Goal: Download file/media

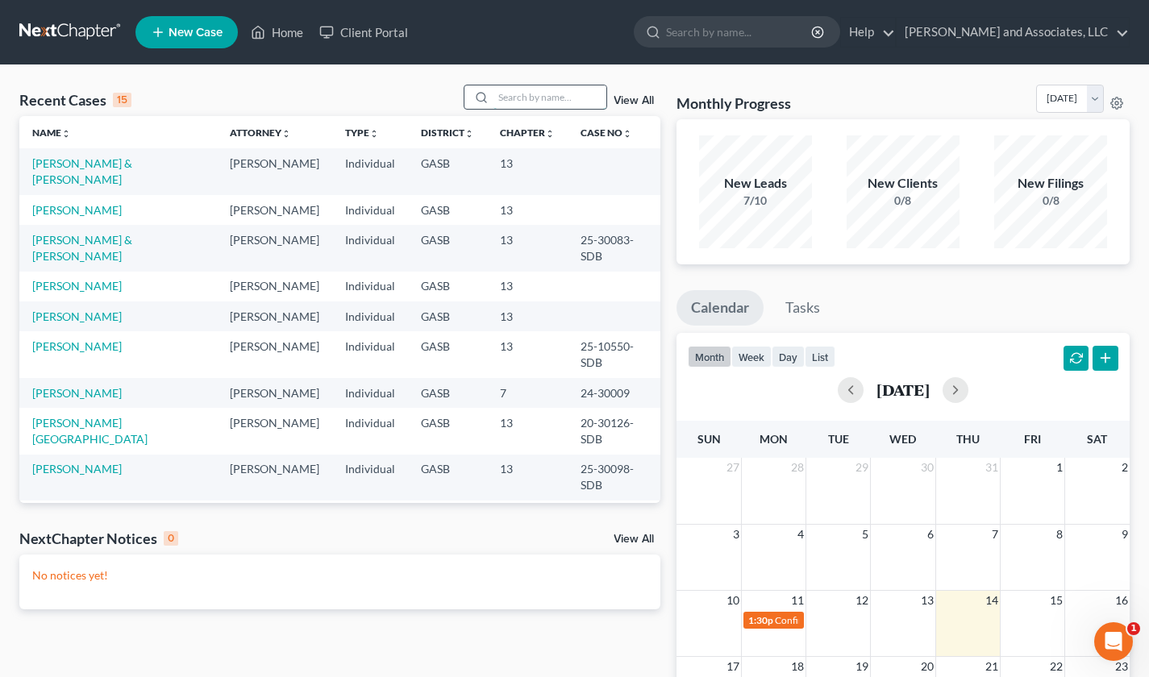
click at [520, 90] on input "search" at bounding box center [549, 96] width 113 height 23
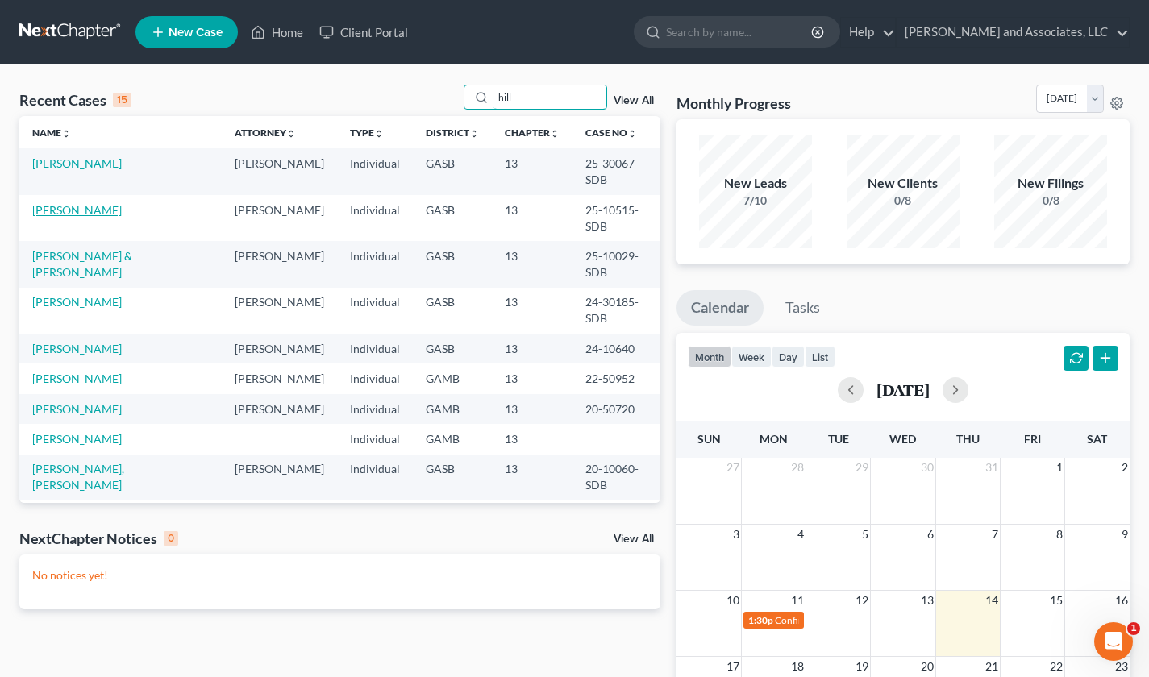
type input "hill"
click at [48, 203] on link "[PERSON_NAME]" at bounding box center [76, 210] width 89 height 14
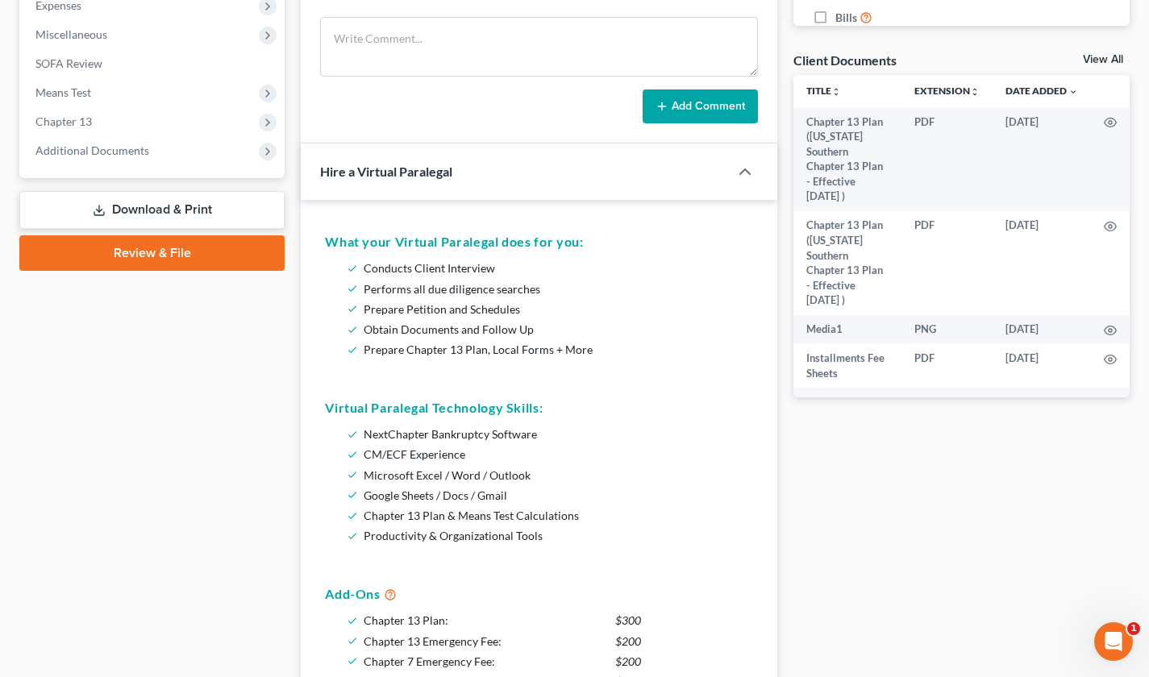
scroll to position [549, 0]
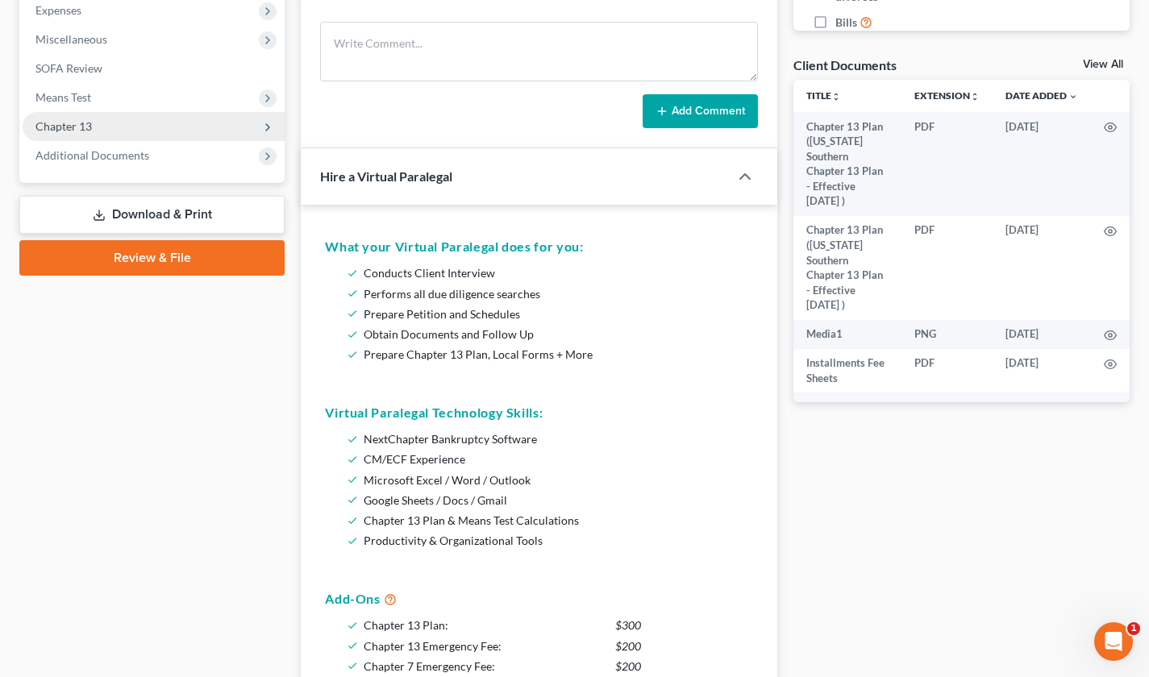
click at [77, 128] on span "Chapter 13" at bounding box center [63, 126] width 56 height 14
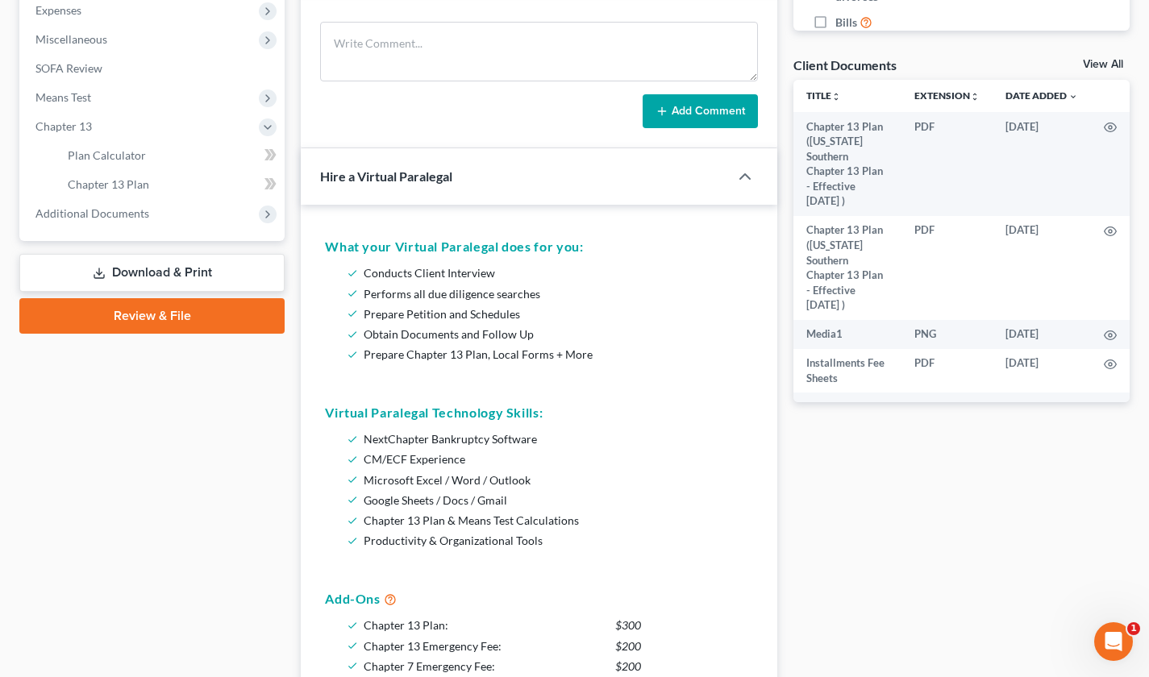
click at [197, 272] on link "Download & Print" at bounding box center [151, 273] width 265 height 38
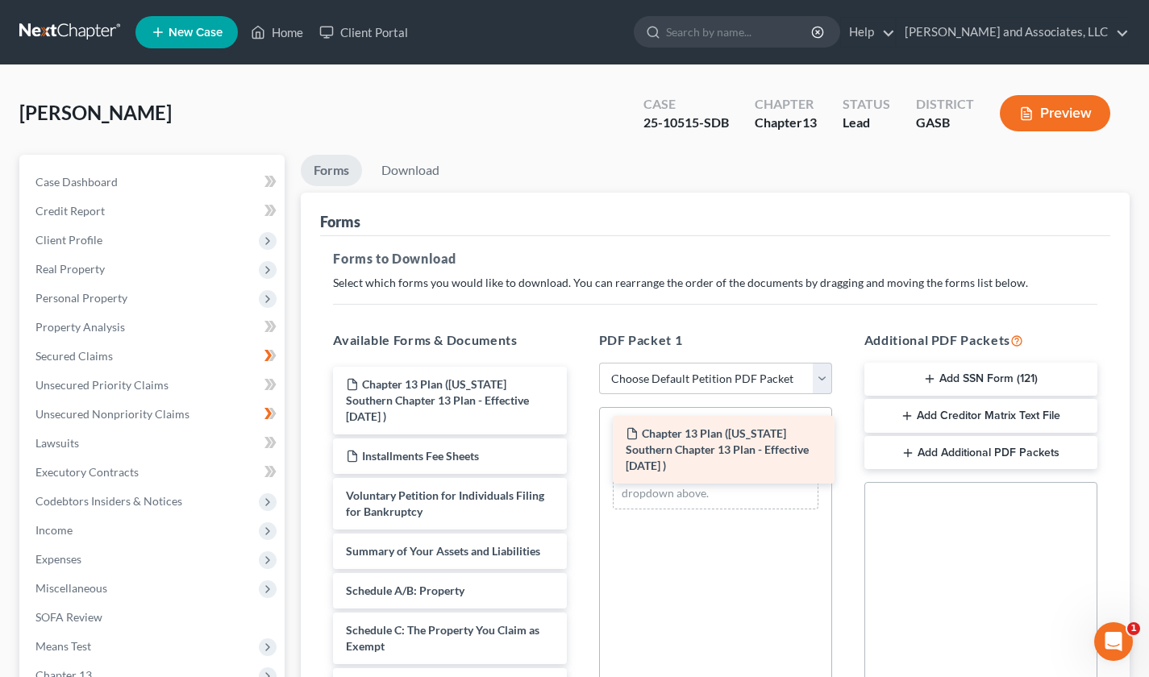
drag, startPoint x: 383, startPoint y: 397, endPoint x: 663, endPoint y: 447, distance: 284.0
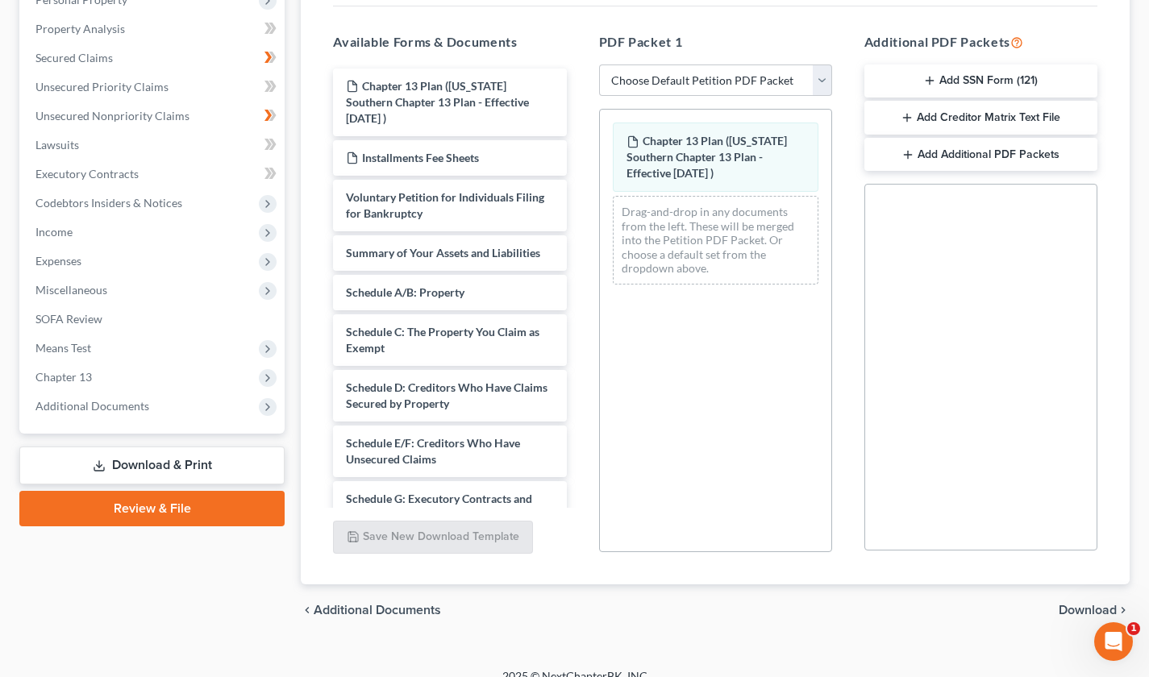
scroll to position [318, 0]
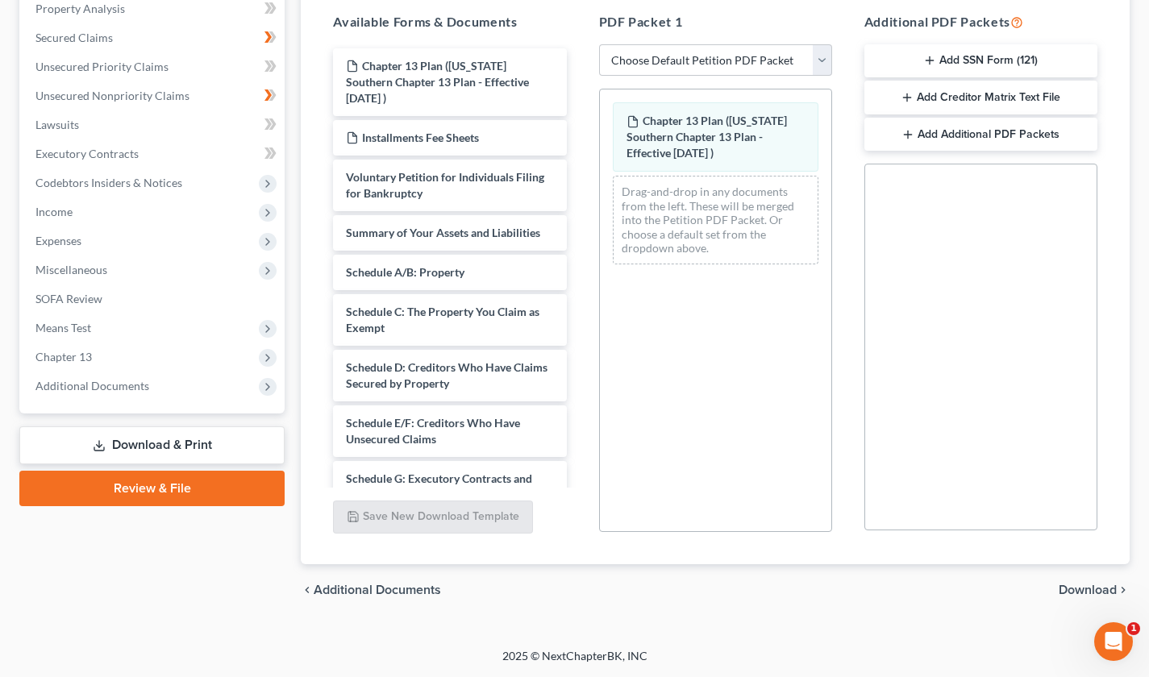
click at [130, 448] on link "Download & Print" at bounding box center [151, 445] width 265 height 38
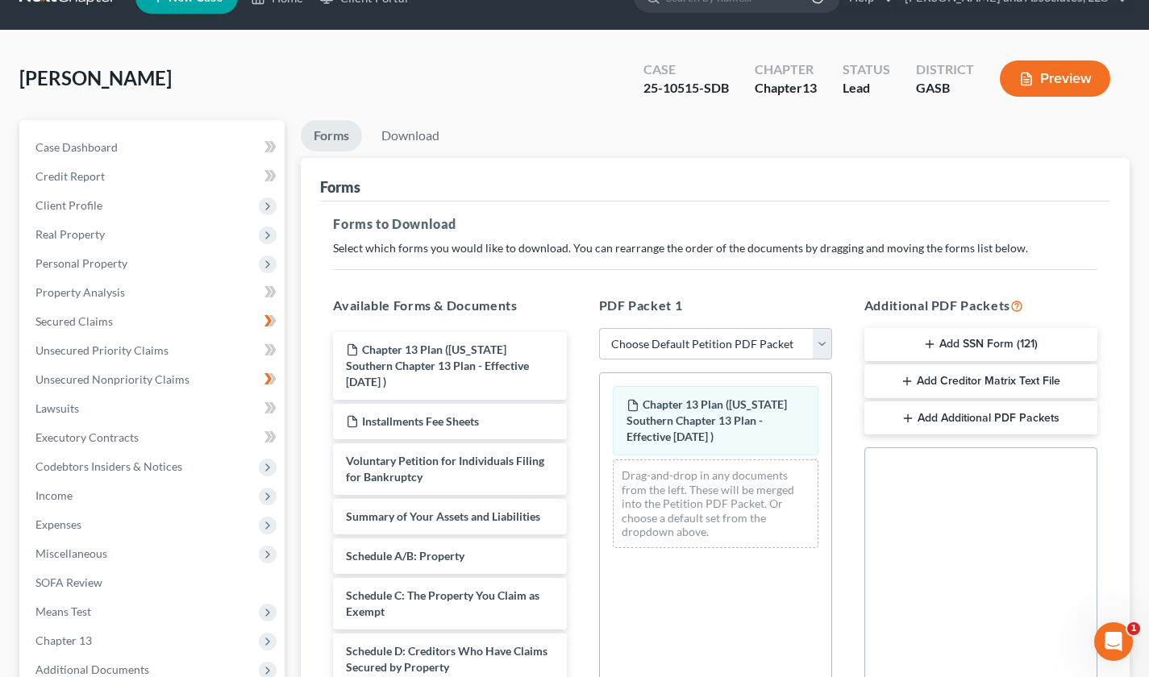
scroll to position [0, 0]
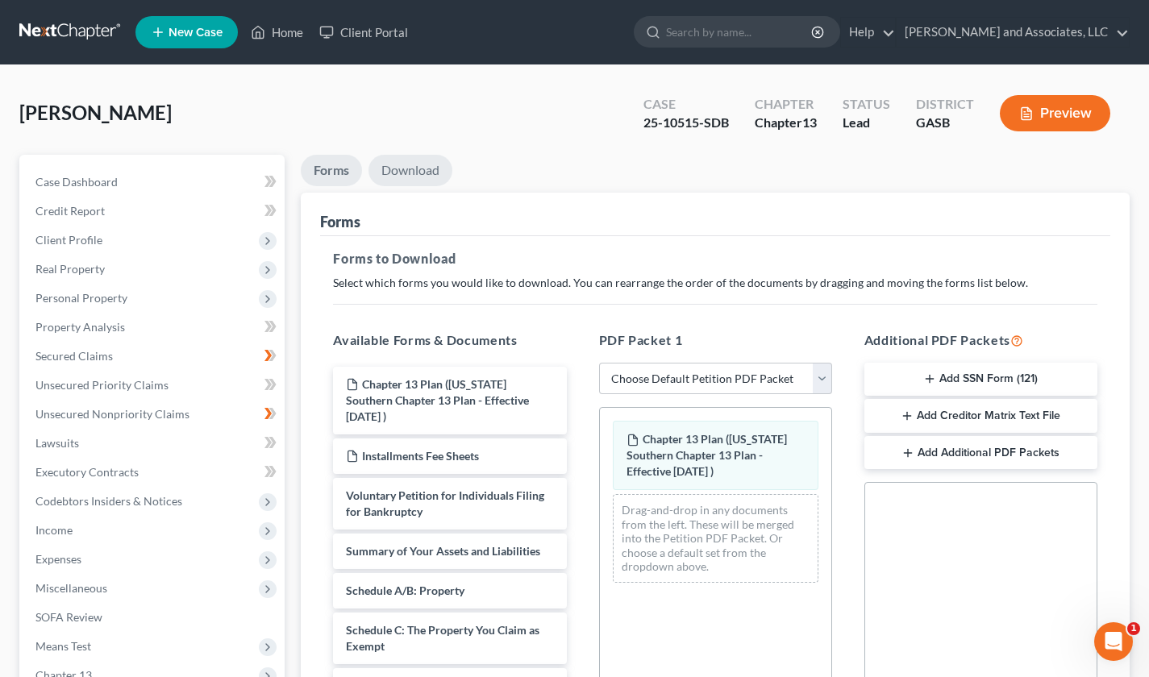
click at [403, 176] on link "Download" at bounding box center [410, 170] width 84 height 31
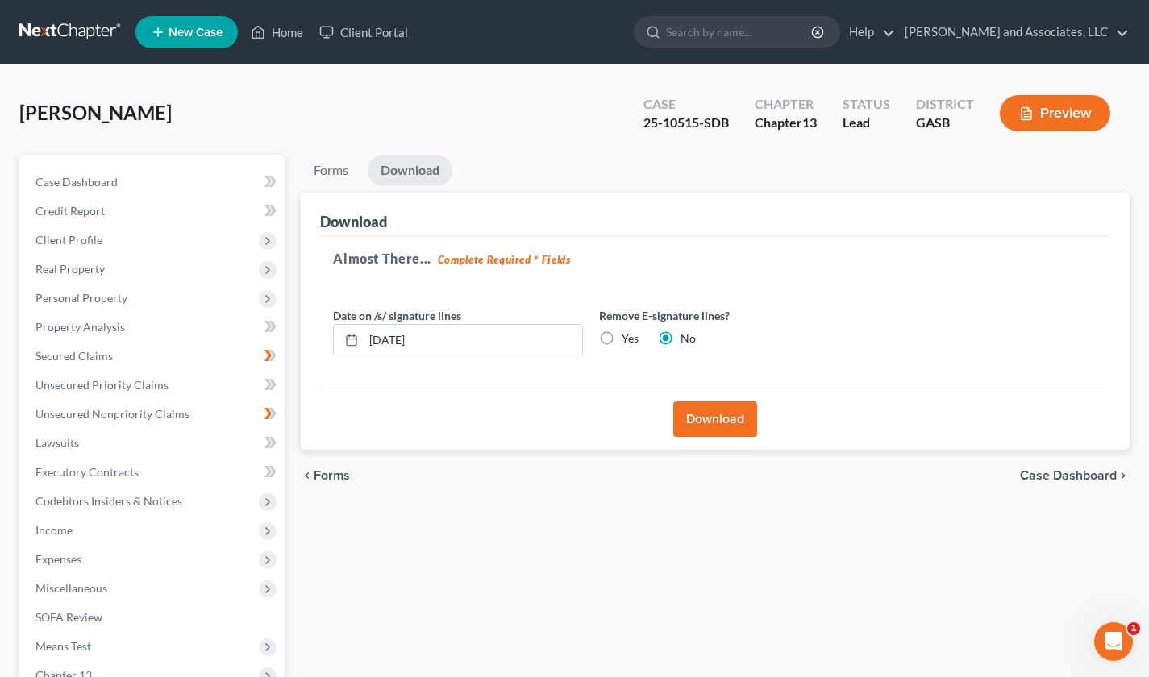
click at [733, 418] on button "Download" at bounding box center [715, 418] width 84 height 35
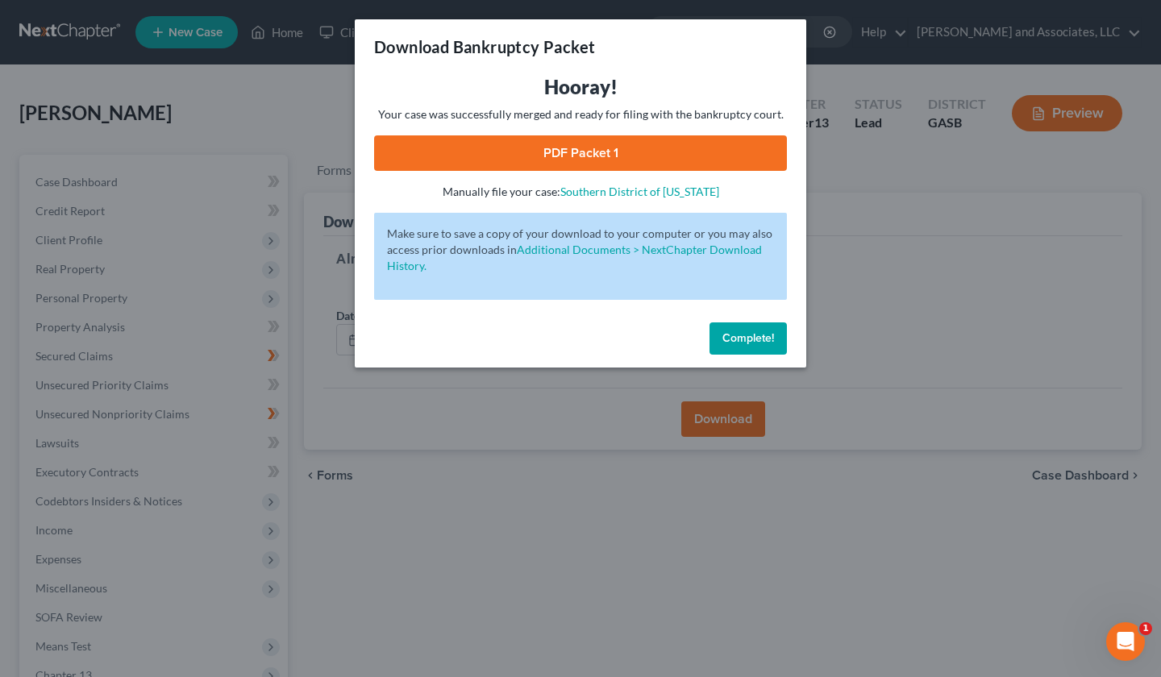
click at [759, 341] on span "Complete!" at bounding box center [748, 338] width 52 height 14
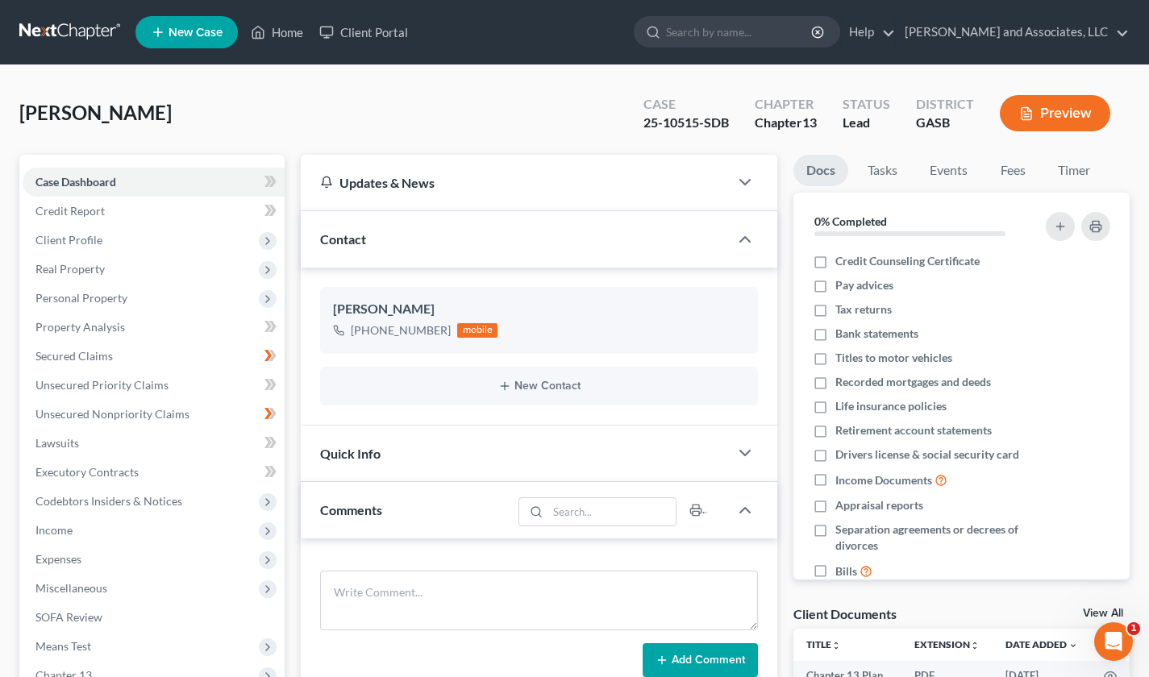
click at [211, 116] on div "[PERSON_NAME] Upgraded Case 25-10515-SDB Chapter Chapter 13 Status Lead Distric…" at bounding box center [574, 120] width 1110 height 70
click at [365, 26] on link "Client Portal" at bounding box center [363, 32] width 105 height 29
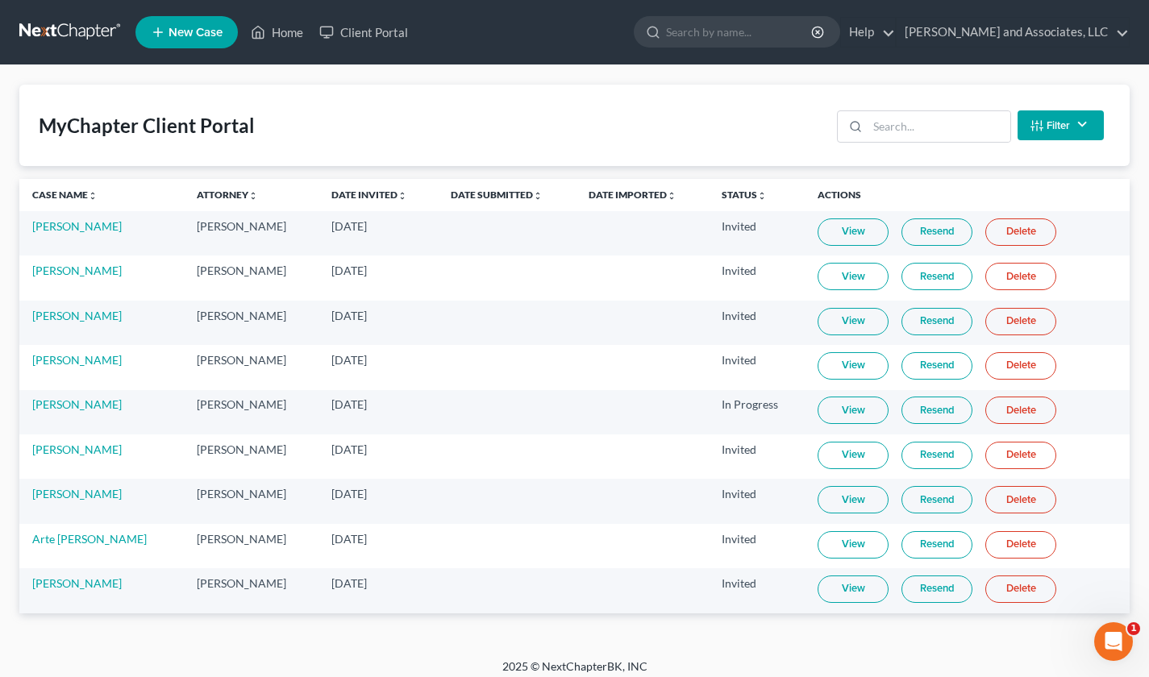
click at [347, 77] on div "MyChapter Client Portal Filter Status Filter... Invited In Progress Ready To Re…" at bounding box center [574, 361] width 1149 height 593
click at [714, 32] on input "search" at bounding box center [740, 32] width 148 height 30
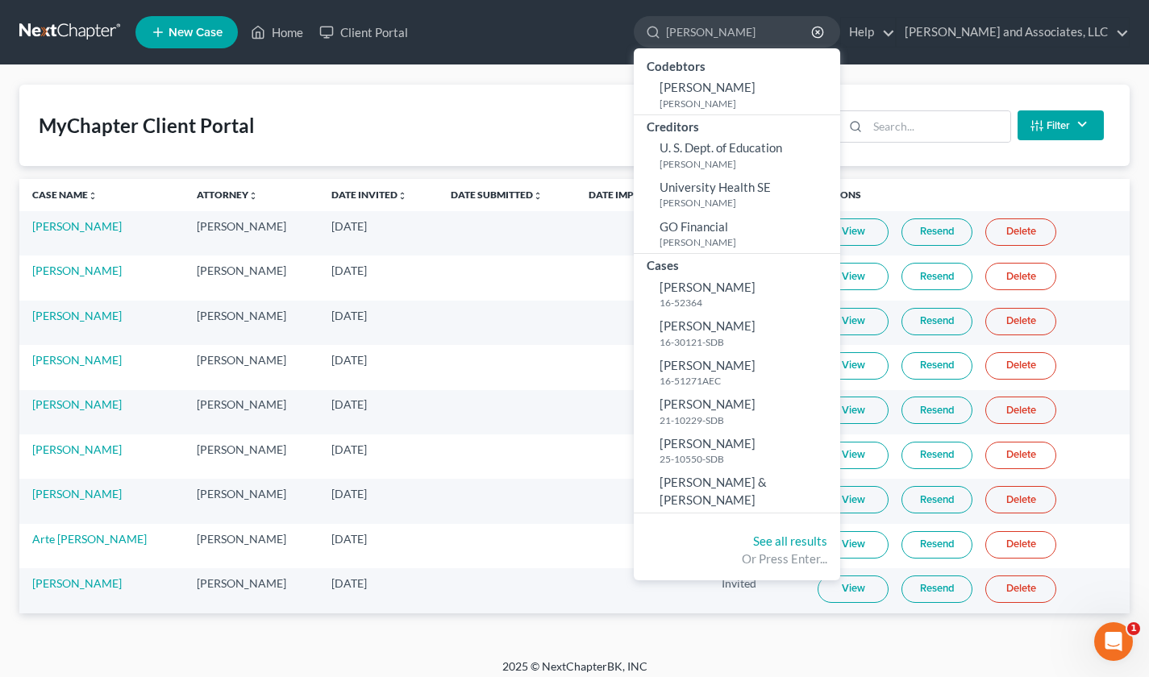
type input "[PERSON_NAME]"
drag, startPoint x: 523, startPoint y: 33, endPoint x: 326, endPoint y: 95, distance: 207.0
click at [522, 35] on ul "New Case Home Client Portal [PERSON_NAME] - No Result - Codebtors [PERSON_NAME]…" at bounding box center [632, 32] width 994 height 42
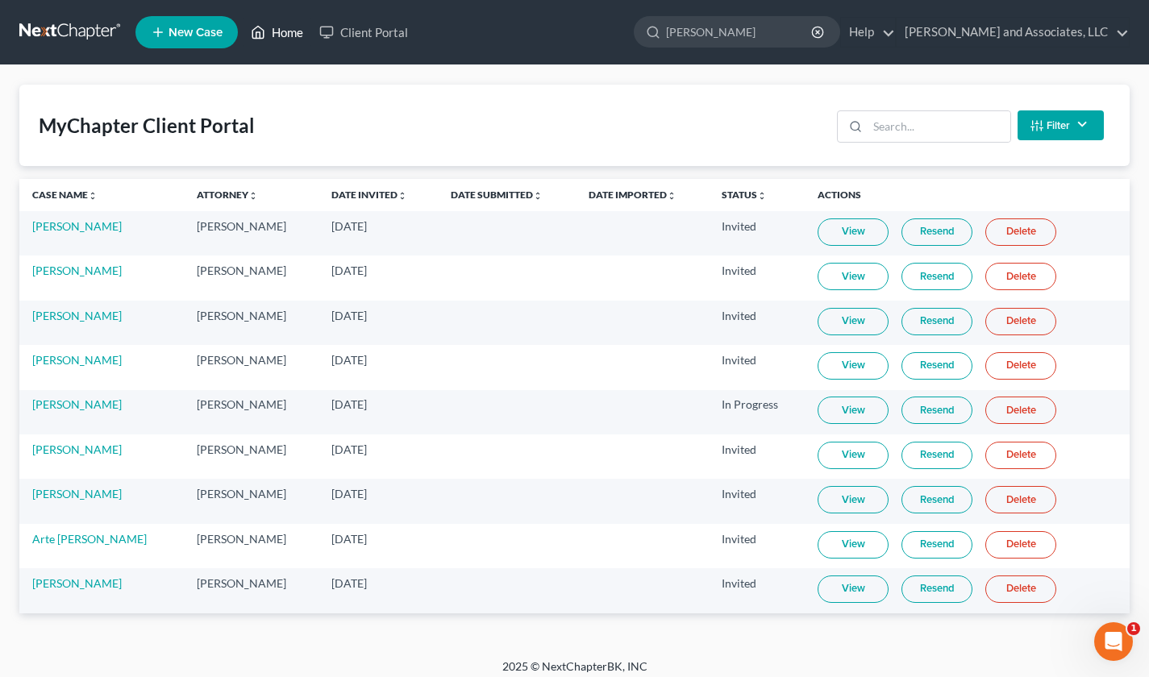
click at [294, 29] on link "Home" at bounding box center [277, 32] width 69 height 29
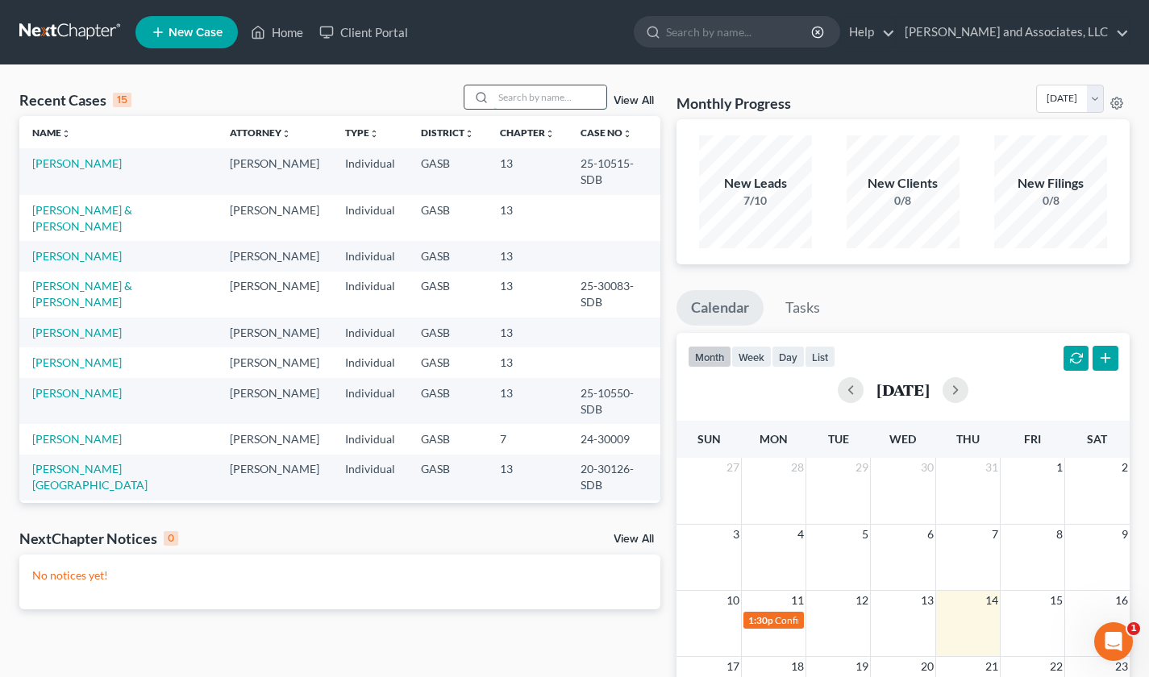
click at [500, 97] on input "search" at bounding box center [549, 96] width 113 height 23
type input "[PERSON_NAME]"
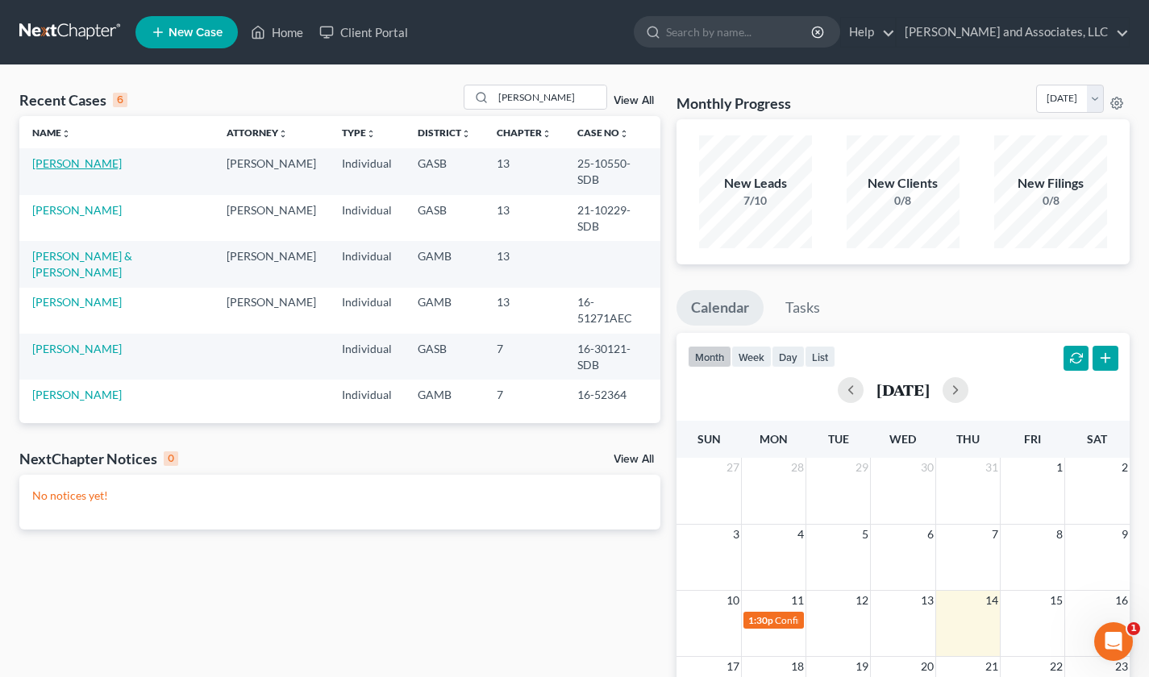
click at [44, 159] on link "[PERSON_NAME]" at bounding box center [76, 163] width 89 height 14
